Goal: Learn about a topic

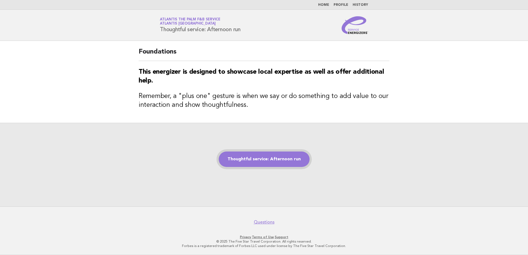
click at [256, 158] on link "Thoughtful service: Afternoon run" at bounding box center [264, 159] width 91 height 15
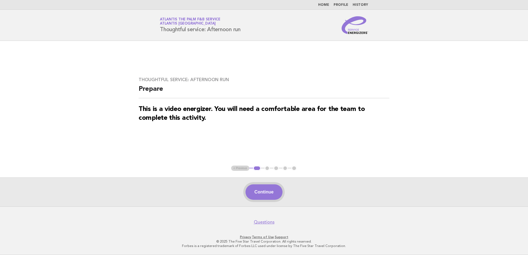
click at [269, 187] on button "Continue" at bounding box center [263, 191] width 37 height 15
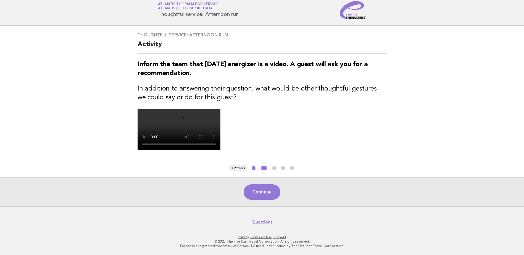
scroll to position [83, 0]
click at [266, 200] on button "Continue" at bounding box center [261, 191] width 37 height 15
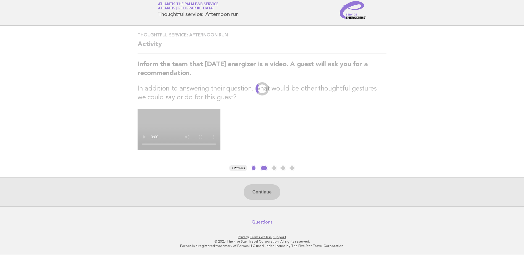
scroll to position [0, 0]
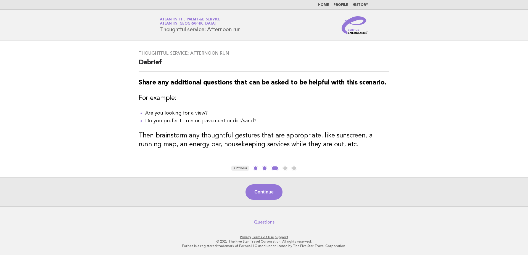
click at [266, 191] on button "Continue" at bounding box center [263, 191] width 37 height 15
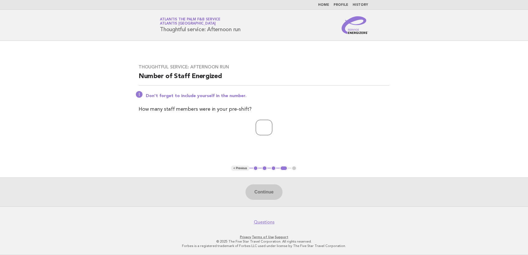
click at [263, 125] on input "number" at bounding box center [264, 127] width 17 height 15
type input "**"
click at [266, 185] on button "Continue" at bounding box center [263, 191] width 37 height 15
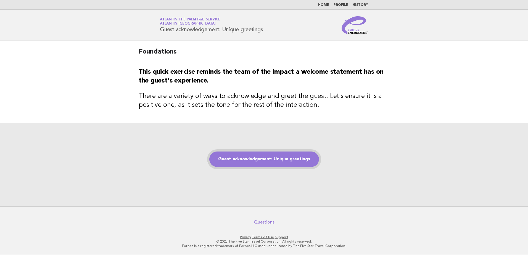
click at [278, 163] on link "Guest acknowledgement: Unique greetings" at bounding box center [264, 159] width 110 height 15
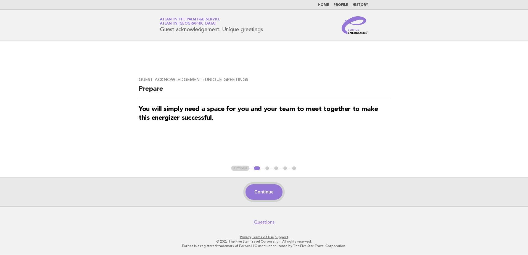
click at [264, 193] on button "Continue" at bounding box center [263, 191] width 37 height 15
